Goal: Complete application form: Complete application form

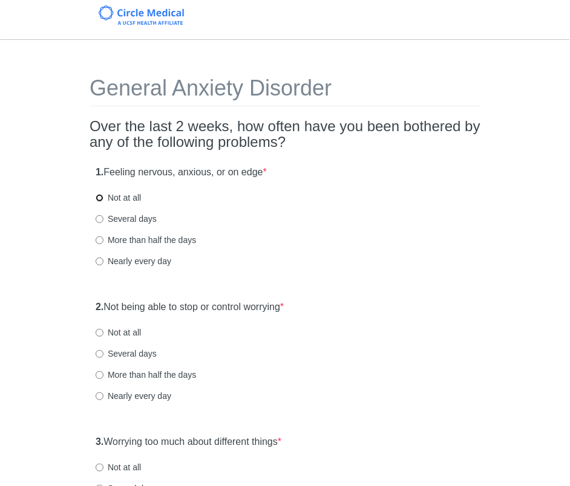
click at [97, 198] on input "Not at all" at bounding box center [100, 198] width 8 height 8
radio input "true"
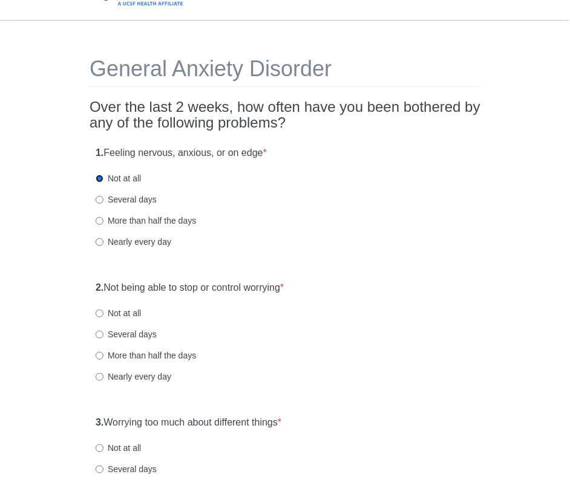
scroll to position [53, 0]
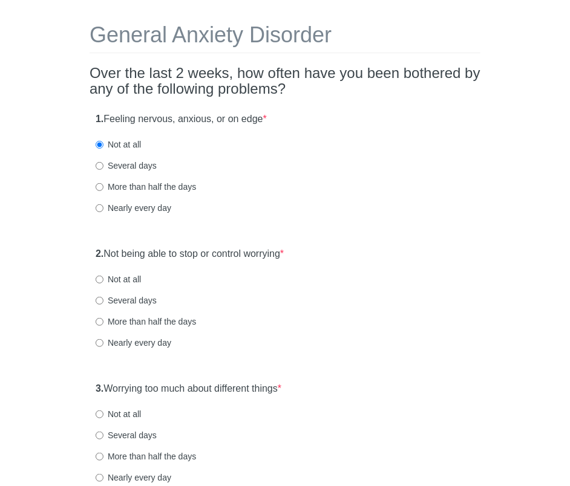
click at [98, 278] on input "Not at all" at bounding box center [100, 280] width 8 height 8
radio input "true"
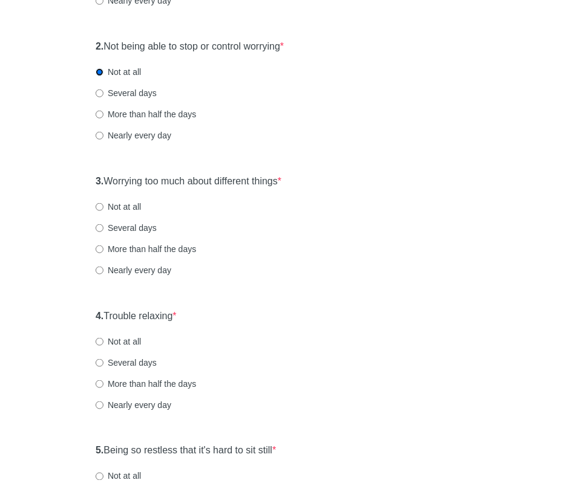
scroll to position [343, 0]
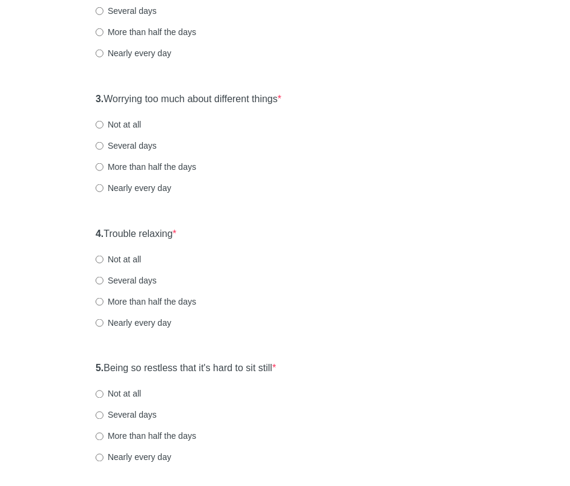
click at [97, 122] on input "Not at all" at bounding box center [100, 125] width 8 height 8
radio input "true"
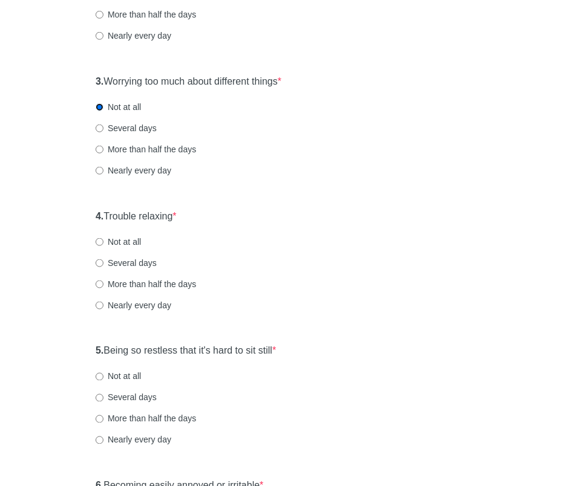
scroll to position [388, 0]
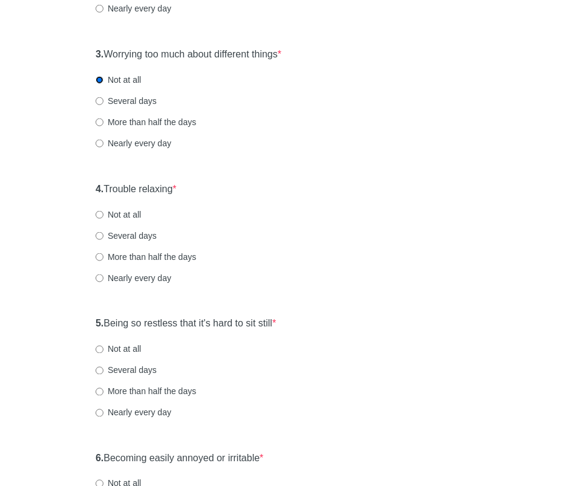
click at [102, 237] on input "Several days" at bounding box center [100, 236] width 8 height 8
radio input "true"
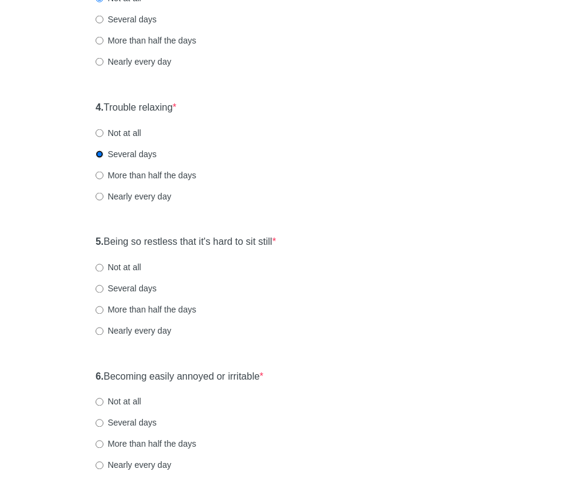
scroll to position [486, 0]
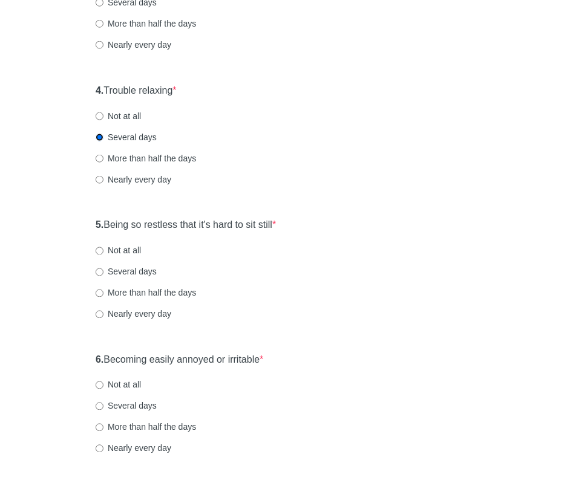
click at [100, 272] on input "Several days" at bounding box center [100, 273] width 8 height 8
radio input "true"
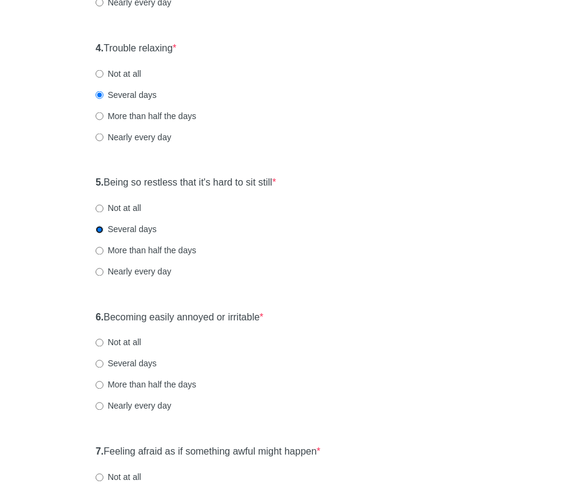
scroll to position [560, 0]
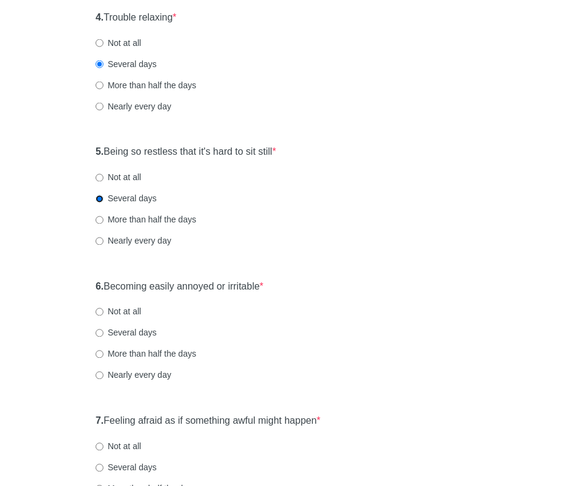
click at [99, 330] on input "Several days" at bounding box center [100, 334] width 8 height 8
radio input "true"
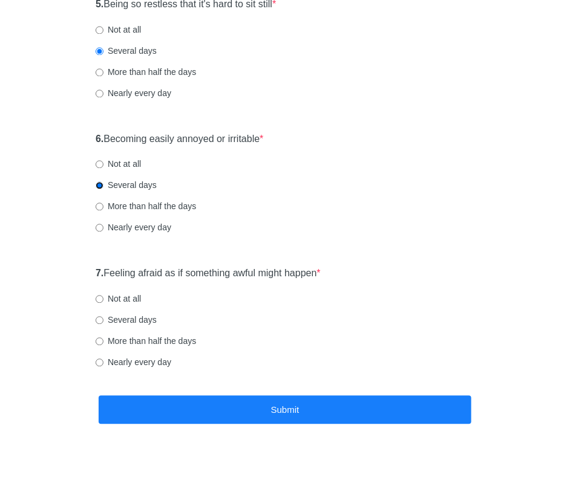
scroll to position [708, 0]
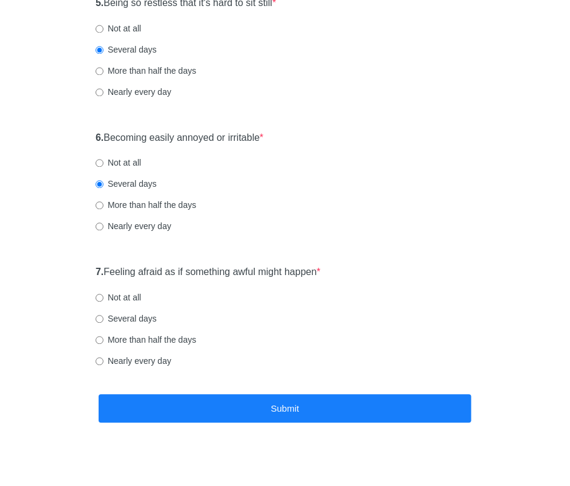
click at [99, 299] on input "Not at all" at bounding box center [100, 299] width 8 height 8
radio input "true"
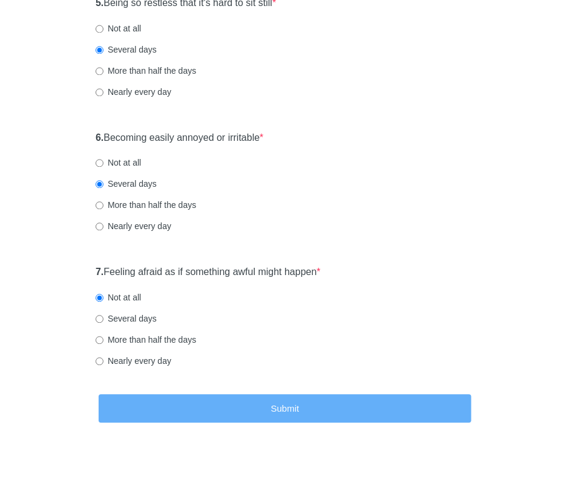
click at [350, 411] on button "Submit" at bounding box center [285, 409] width 373 height 28
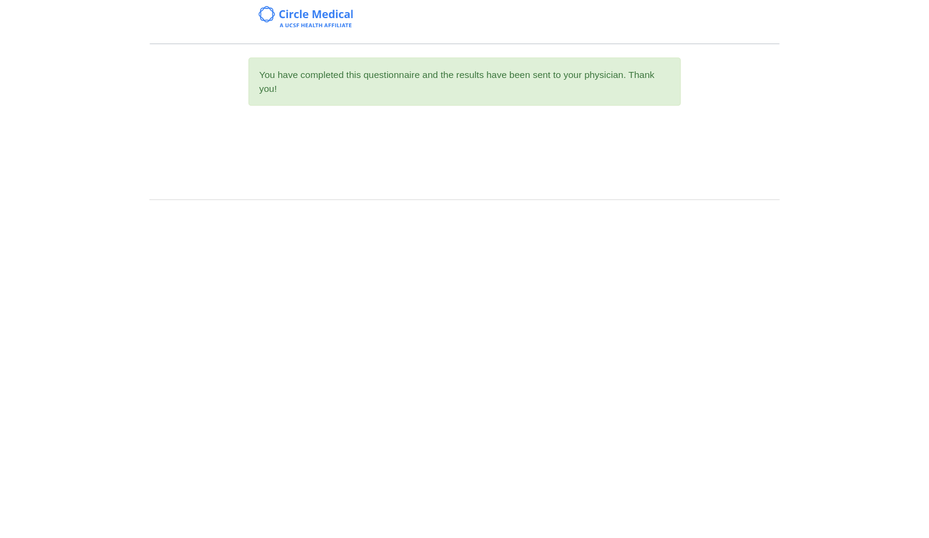
scroll to position [0, 0]
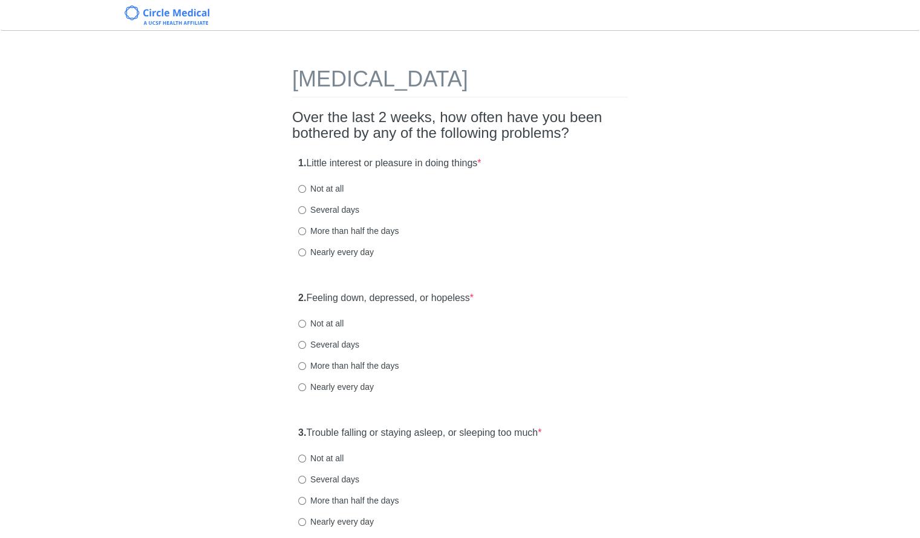
click at [315, 184] on label "Not at all" at bounding box center [320, 189] width 45 height 12
click at [306, 185] on input "Not at all" at bounding box center [302, 189] width 8 height 8
radio input "true"
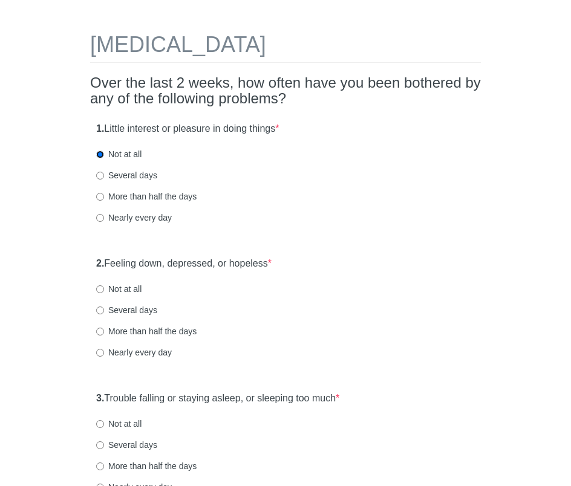
scroll to position [76, 0]
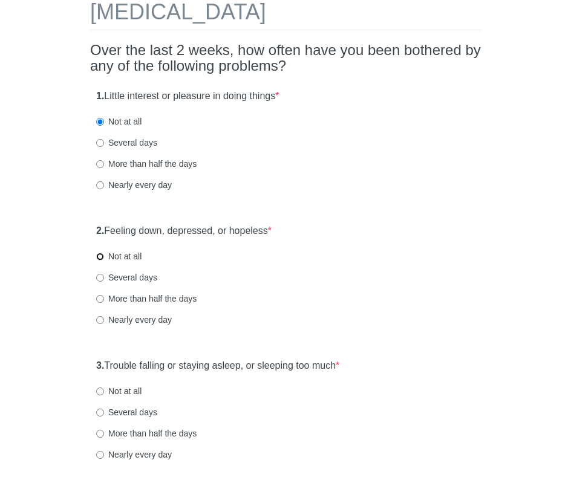
click at [98, 259] on input "Not at all" at bounding box center [100, 257] width 8 height 8
radio input "true"
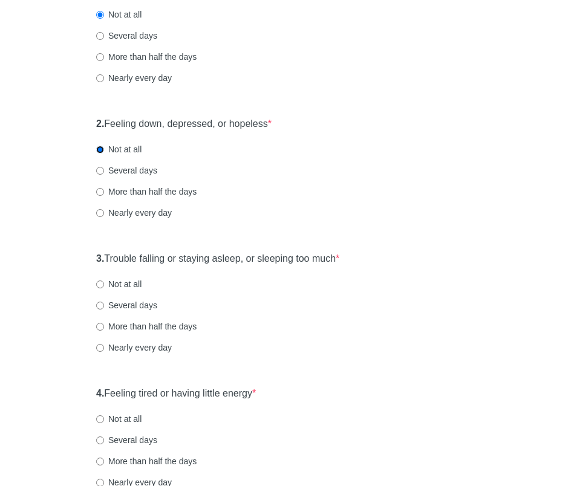
scroll to position [186, 0]
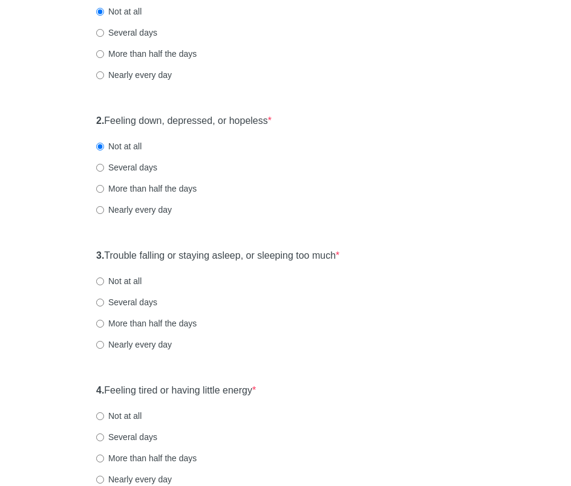
click at [101, 275] on label "Not at all" at bounding box center [118, 281] width 45 height 12
click at [101, 278] on input "Not at all" at bounding box center [100, 282] width 8 height 8
radio input "true"
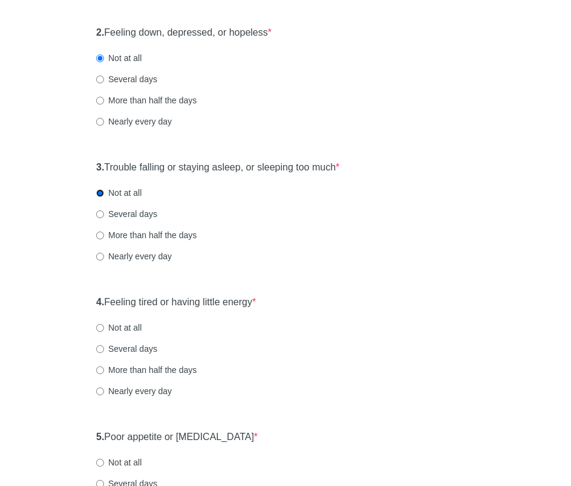
scroll to position [349, 0]
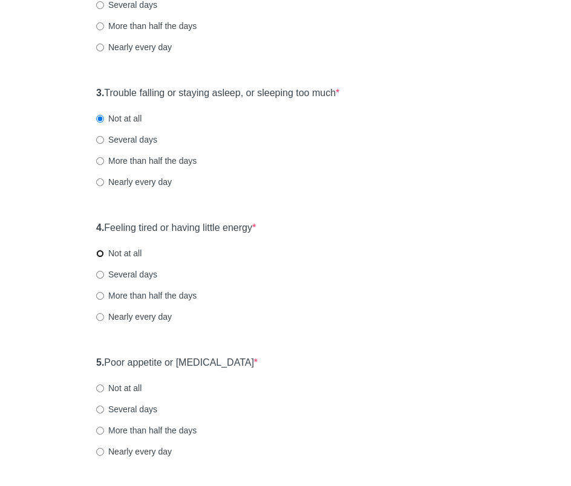
click at [101, 252] on input "Not at all" at bounding box center [100, 254] width 8 height 8
radio input "true"
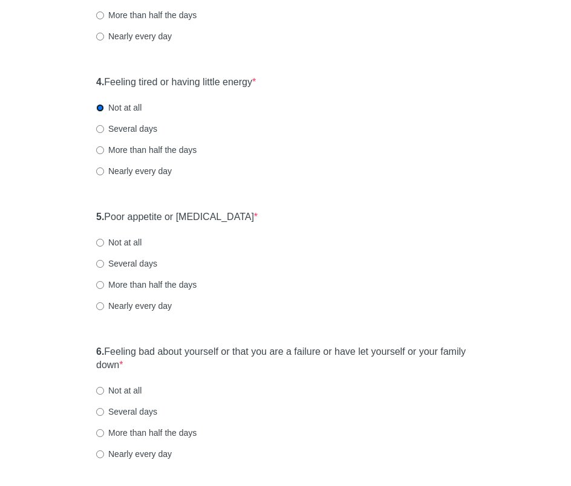
scroll to position [496, 0]
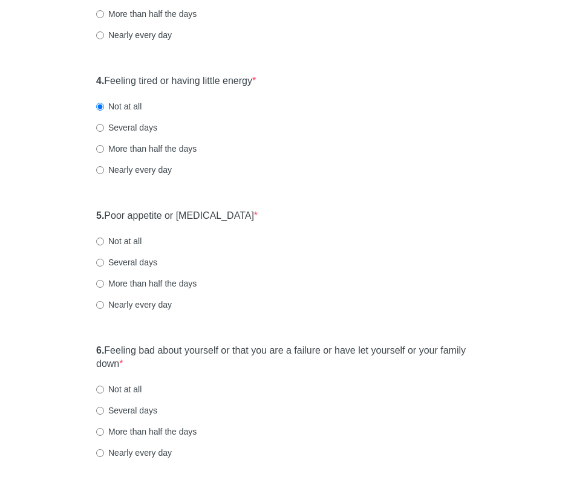
click at [196, 352] on label "6. Feeling bad about yourself or that you are a failure or have let yourself or…" at bounding box center [285, 358] width 379 height 28
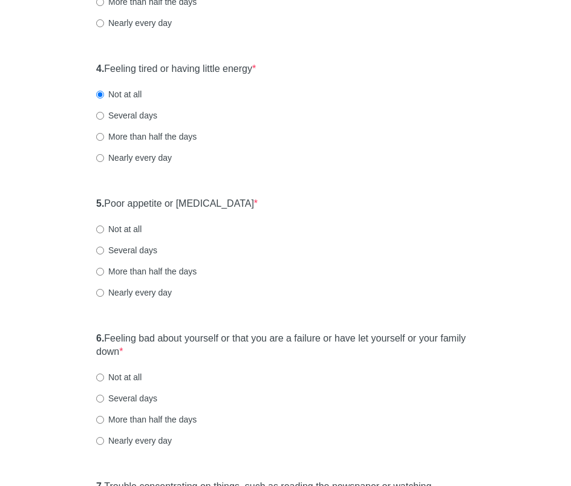
click at [101, 229] on input "Not at all" at bounding box center [100, 230] width 8 height 8
radio input "true"
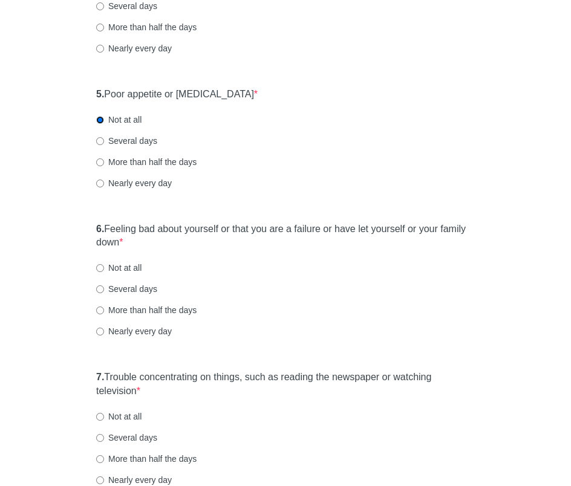
scroll to position [623, 0]
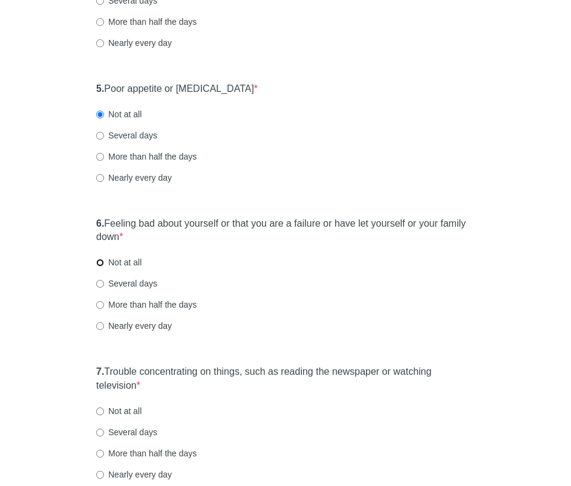
click at [102, 262] on input "Not at all" at bounding box center [100, 263] width 8 height 8
radio input "true"
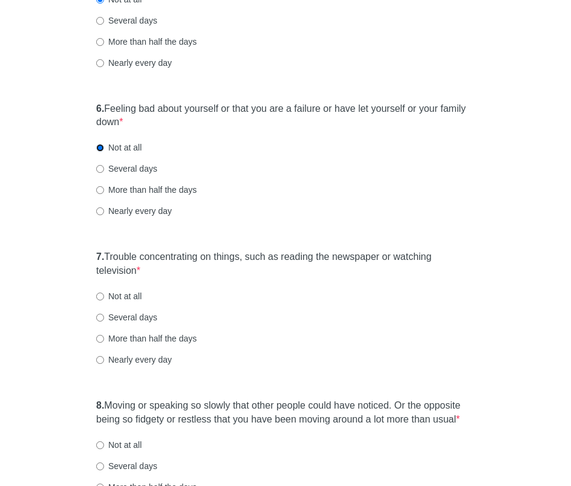
scroll to position [784, 0]
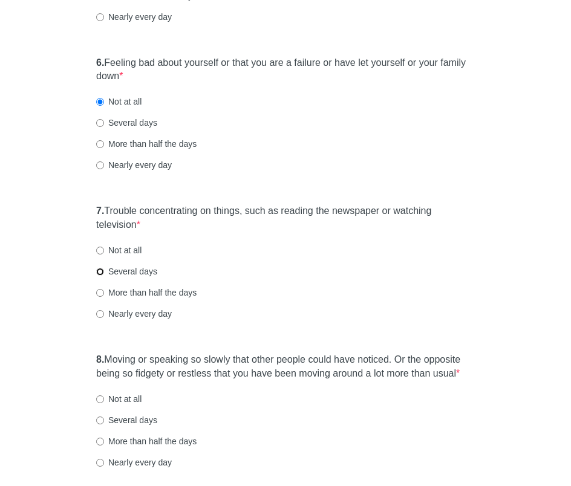
click at [96, 271] on input "Several days" at bounding box center [100, 272] width 8 height 8
radio input "true"
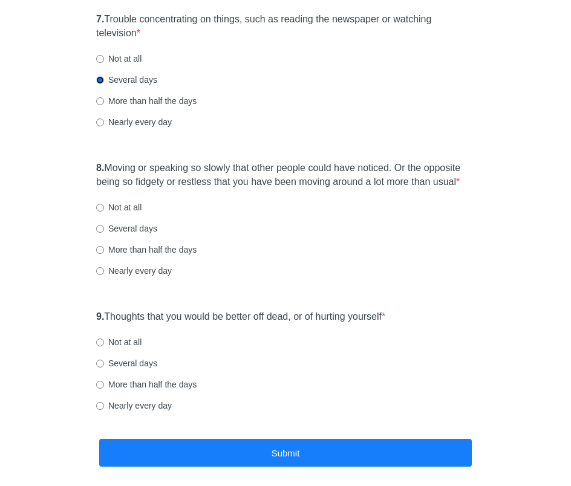
scroll to position [976, 0]
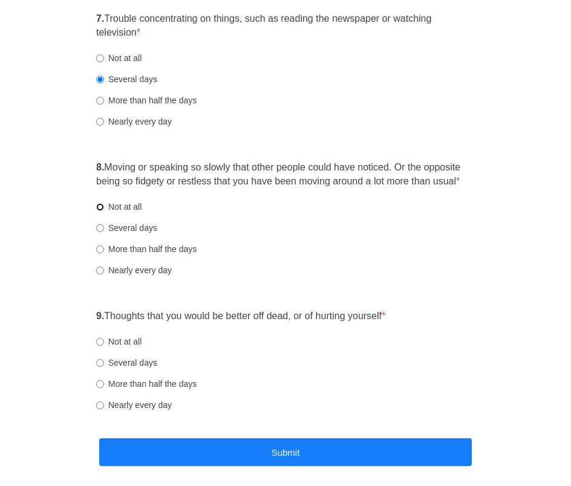
click at [102, 203] on input "Not at all" at bounding box center [100, 207] width 8 height 8
radio input "true"
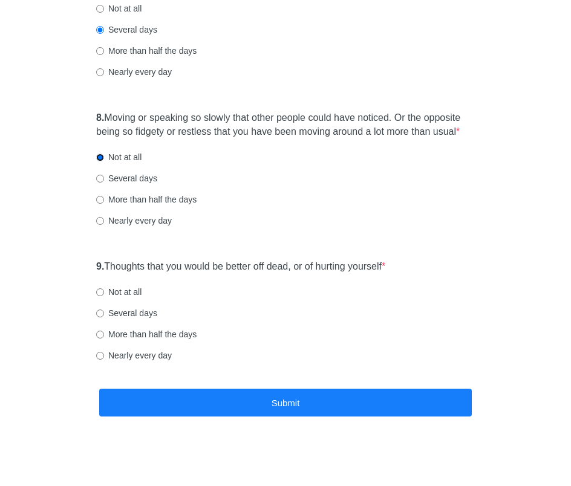
scroll to position [1029, 0]
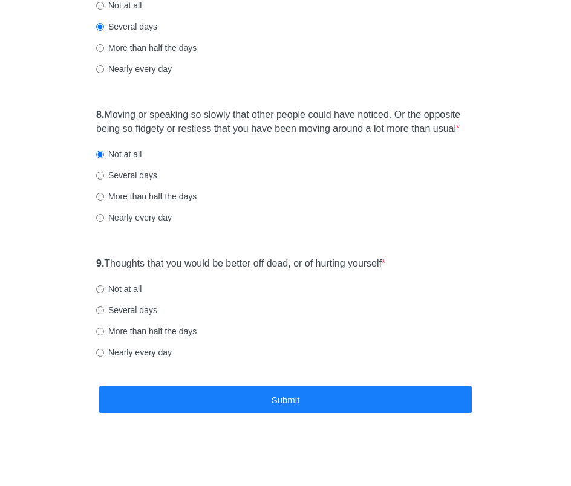
click at [114, 287] on label "Not at all" at bounding box center [118, 289] width 45 height 12
click at [104, 287] on input "Not at all" at bounding box center [100, 290] width 8 height 8
radio input "true"
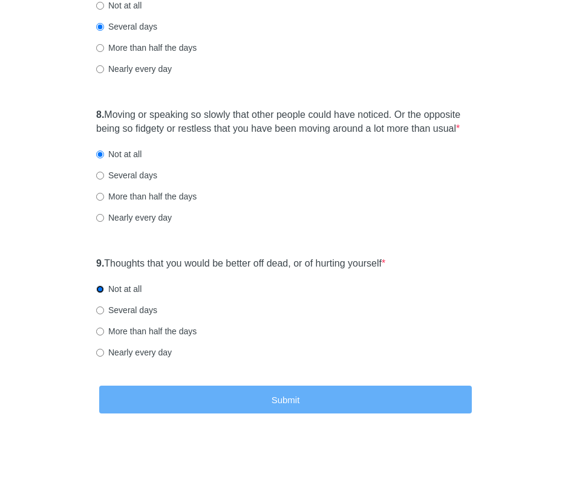
click at [279, 410] on button "Submit" at bounding box center [285, 400] width 373 height 28
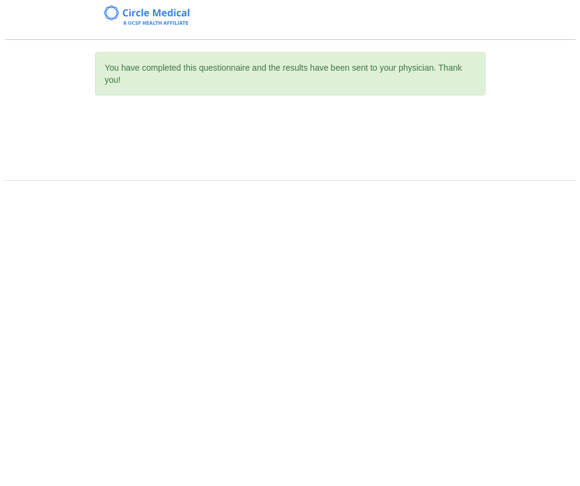
scroll to position [0, 0]
